Goal: Download file/media

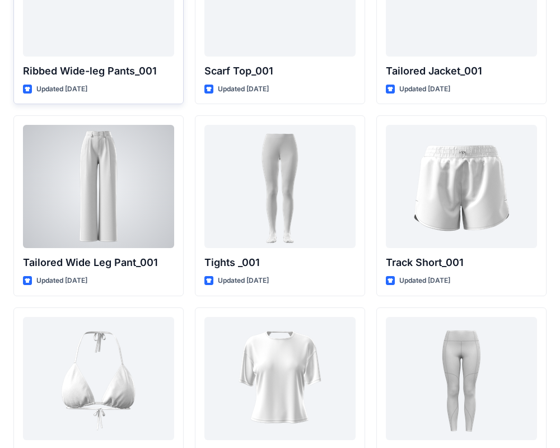
scroll to position [12591, 0]
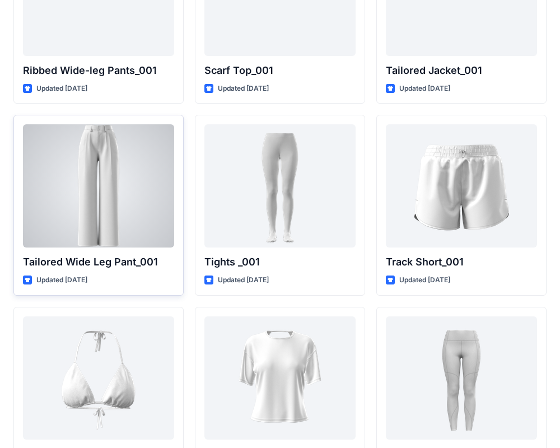
click at [123, 190] on div at bounding box center [98, 185] width 151 height 123
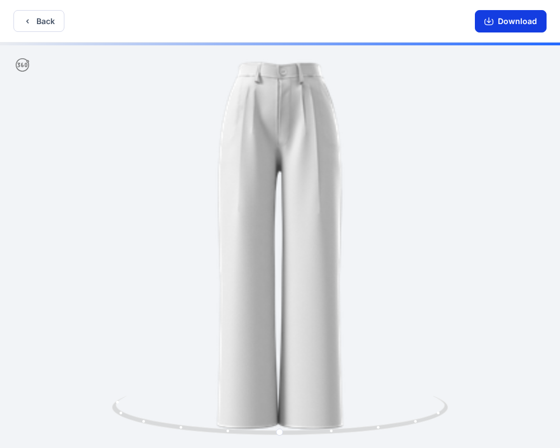
click at [524, 29] on button "Download" at bounding box center [510, 21] width 72 height 22
click at [333, 434] on icon at bounding box center [281, 417] width 339 height 42
click at [364, 435] on icon at bounding box center [281, 417] width 339 height 42
click at [388, 429] on icon at bounding box center [281, 417] width 339 height 42
click at [360, 329] on div at bounding box center [280, 246] width 560 height 407
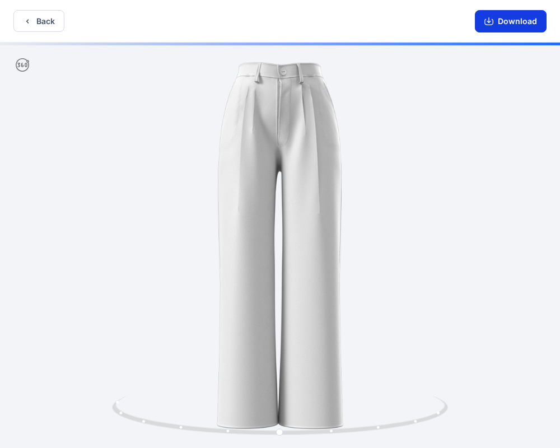
click at [506, 28] on button "Download" at bounding box center [510, 21] width 72 height 22
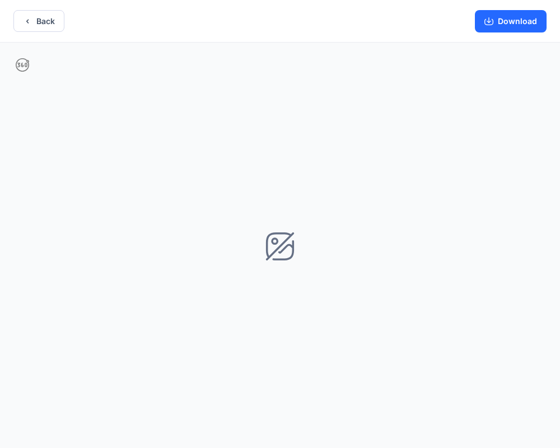
click at [374, 202] on div at bounding box center [280, 246] width 560 height 407
